Goal: Task Accomplishment & Management: Use online tool/utility

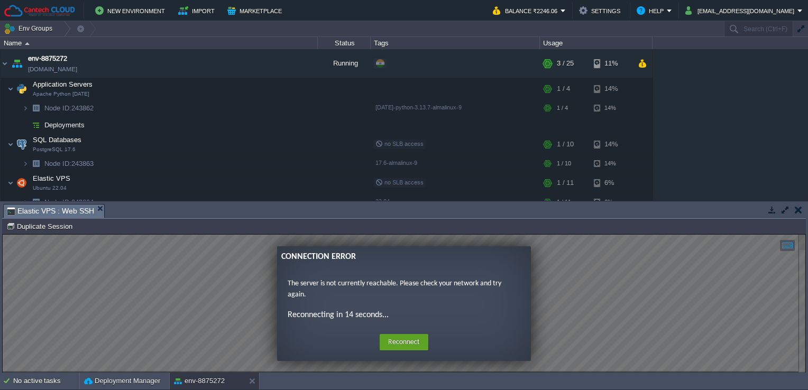
scroll to position [9, 0]
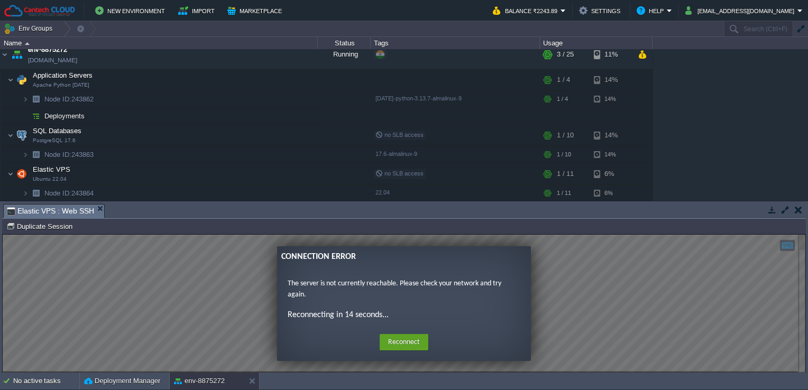
click at [417, 333] on div "Home Reconnect Logout" at bounding box center [404, 342] width 237 height 21
drag, startPoint x: 417, startPoint y: 333, endPoint x: 415, endPoint y: 346, distance: 12.9
click at [415, 346] on button "Reconnect" at bounding box center [404, 342] width 49 height 17
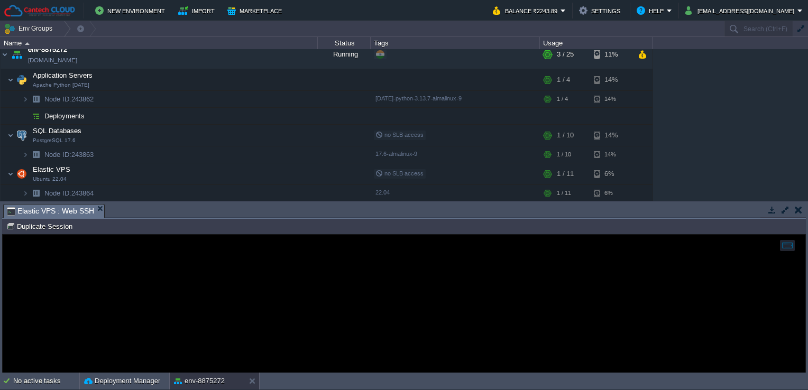
click at [94, 213] on em "Elastic VPS : Web SSH" at bounding box center [55, 211] width 97 height 13
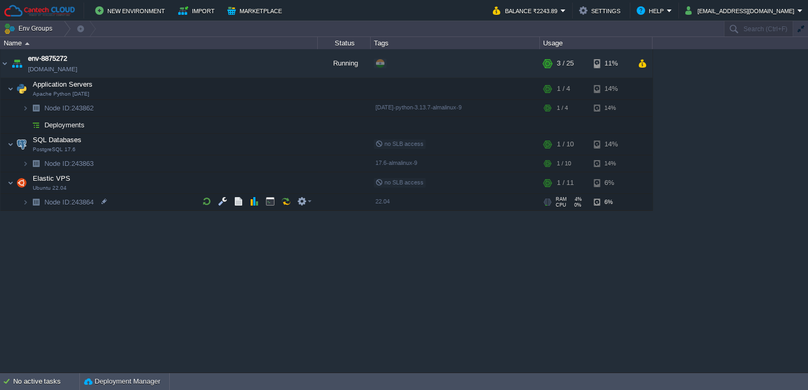
scroll to position [0, 0]
click at [271, 181] on button "button" at bounding box center [271, 183] width 10 height 10
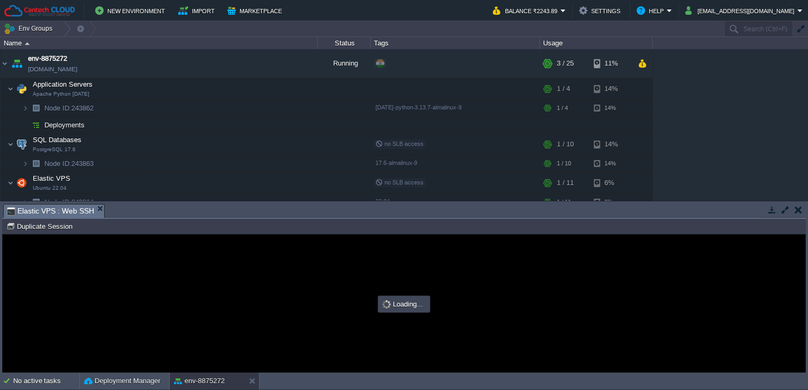
type input "#000000"
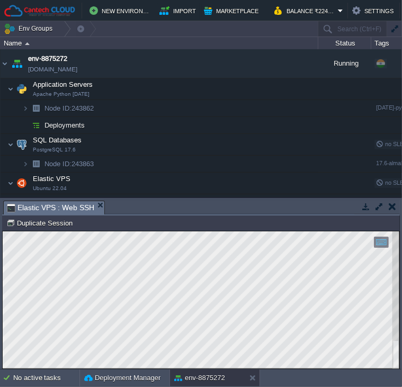
click at [393, 330] on div at bounding box center [395, 300] width 7 height 138
click at [389, 303] on div at bounding box center [201, 300] width 396 height 138
click at [399, 231] on html "Copy: Ctrl + Shift + C Paste: Ctrl + V Settings: Ctrl + Shift + Alt 0" at bounding box center [201, 231] width 396 height 0
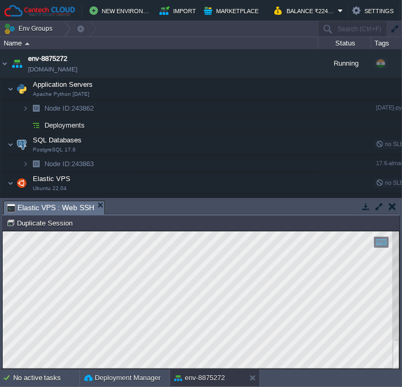
click at [394, 231] on html "Copy: Ctrl + Shift + C Paste: Ctrl + V Settings: Ctrl + Shift + Alt 0" at bounding box center [201, 231] width 396 height 0
click at [396, 231] on html "Copy: Ctrl + Shift + C Paste: Ctrl + V Settings: Ctrl + Shift + Alt 0" at bounding box center [201, 231] width 396 height 0
click at [399, 231] on html "Copy: Ctrl + Shift + C Paste: Ctrl + V Settings: Ctrl + Shift + Alt 0" at bounding box center [201, 231] width 396 height 0
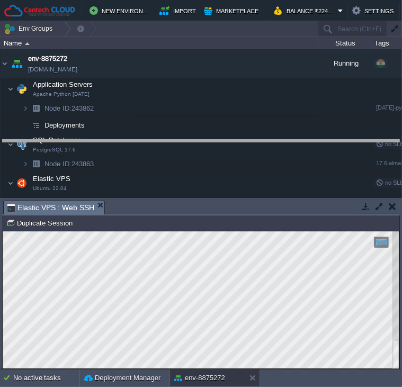
drag, startPoint x: 203, startPoint y: 200, endPoint x: 213, endPoint y: 141, distance: 59.5
click at [213, 141] on body "New Environment Import Marketplace Bonus ₹0.00 Upgrade Account Balance ₹2243.89…" at bounding box center [201, 193] width 402 height 387
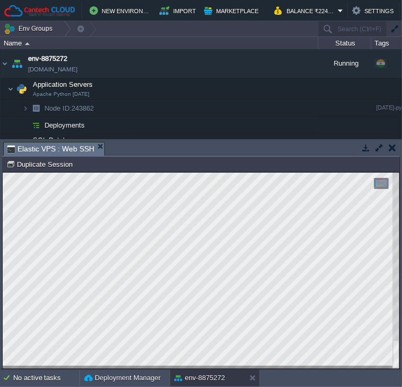
click at [3, 172] on html "Copy: Ctrl + Shift + C Paste: Ctrl + V Settings: Ctrl + Shift + Alt 0" at bounding box center [201, 172] width 396 height 0
drag, startPoint x: 165, startPoint y: 368, endPoint x: 47, endPoint y: 156, distance: 242.1
click at [47, 172] on html "Copy: Ctrl + Shift + C Paste: Ctrl + V Settings: Ctrl + Shift + Alt 0" at bounding box center [201, 172] width 396 height 0
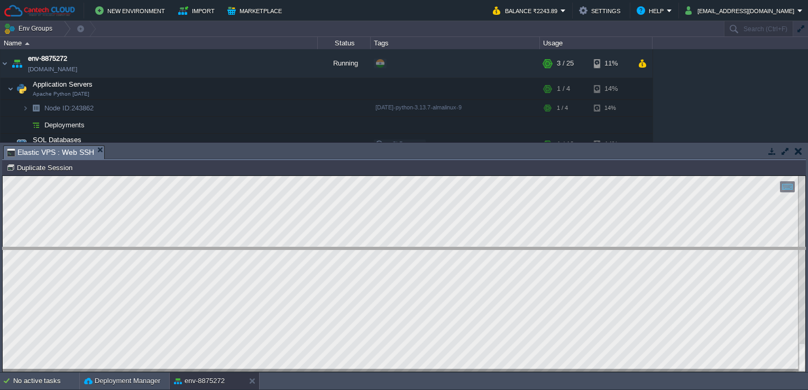
drag, startPoint x: 377, startPoint y: 158, endPoint x: 355, endPoint y: 259, distance: 104.0
